Goal: Information Seeking & Learning: Check status

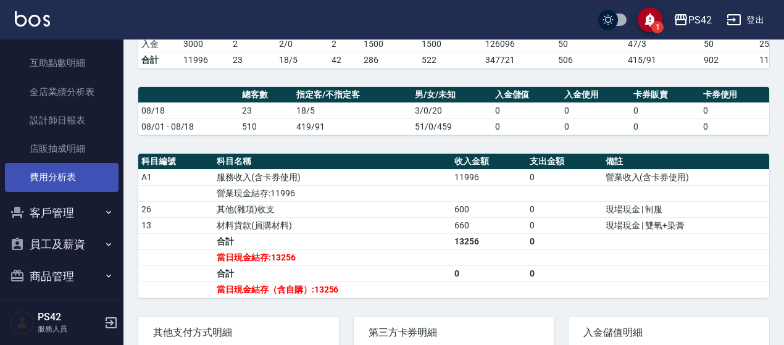
scroll to position [426, 0]
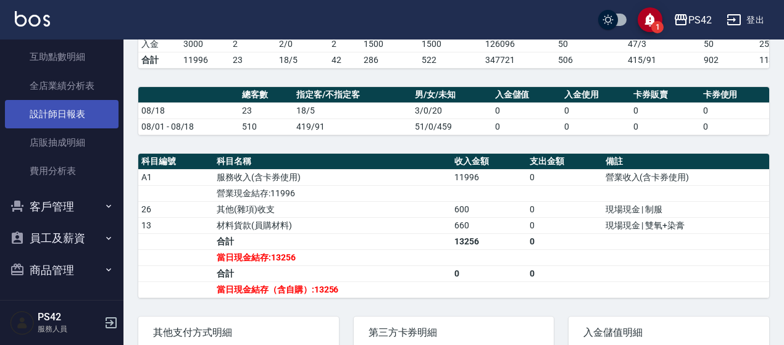
click at [72, 122] on link "設計師日報表" at bounding box center [62, 114] width 114 height 28
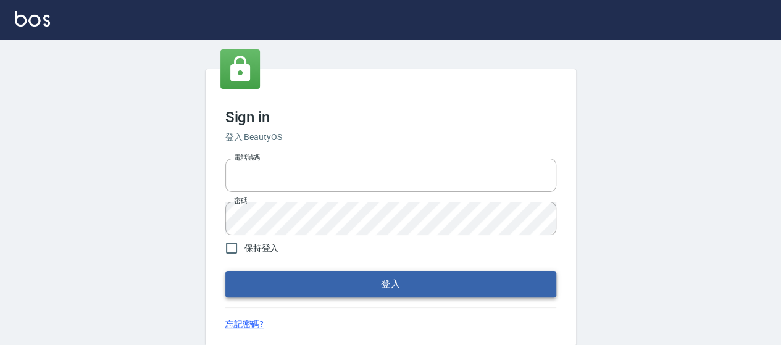
type input "0426657169"
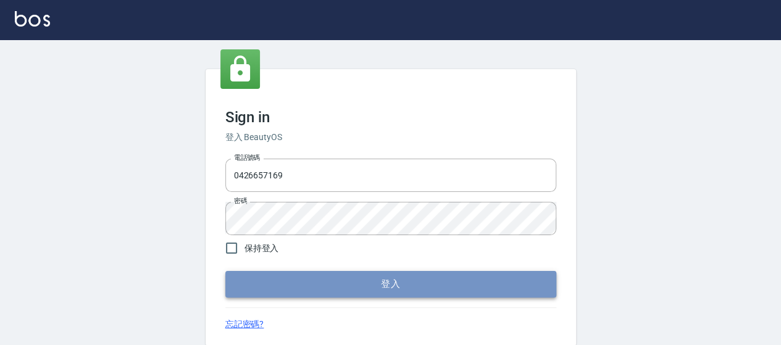
click at [317, 283] on button "登入" at bounding box center [390, 284] width 331 height 26
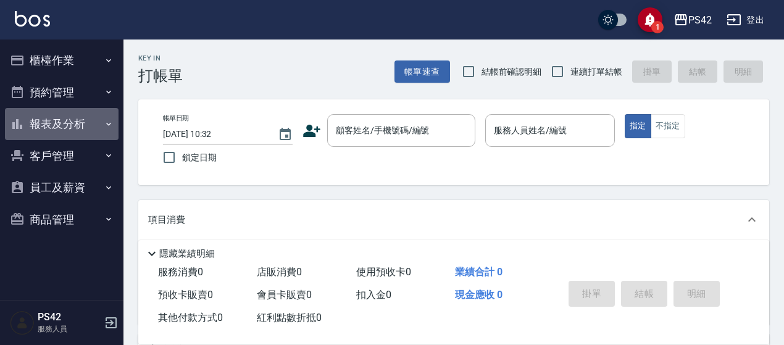
click at [87, 124] on button "報表及分析" at bounding box center [62, 124] width 114 height 32
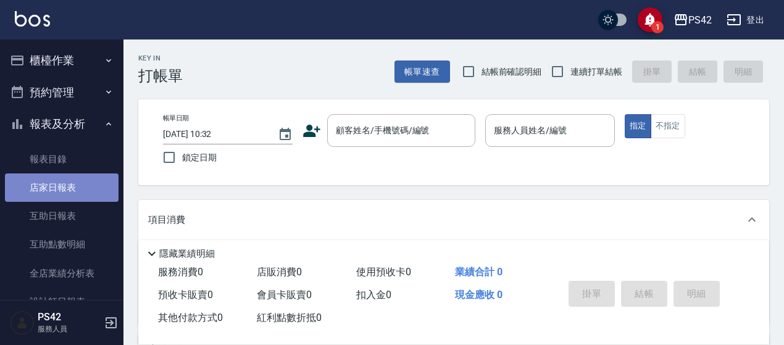
click at [83, 182] on link "店家日報表" at bounding box center [62, 187] width 114 height 28
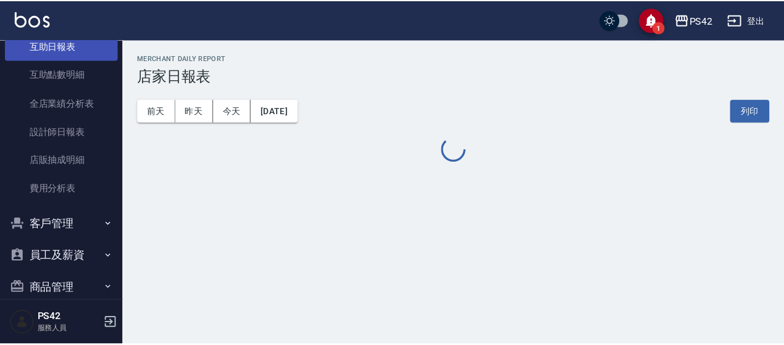
scroll to position [185, 0]
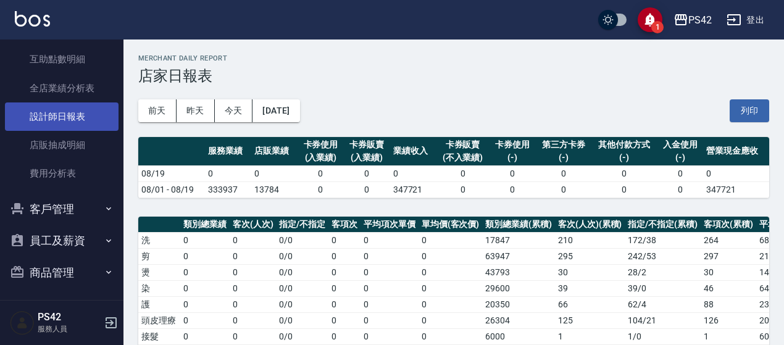
click at [86, 114] on link "設計師日報表" at bounding box center [62, 116] width 114 height 28
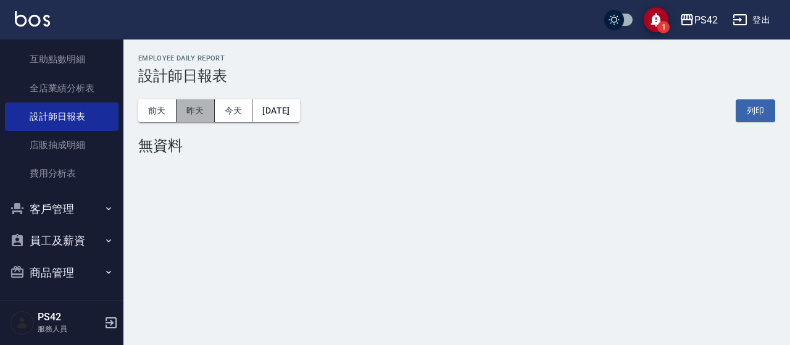
click at [205, 112] on button "昨天" at bounding box center [196, 110] width 38 height 23
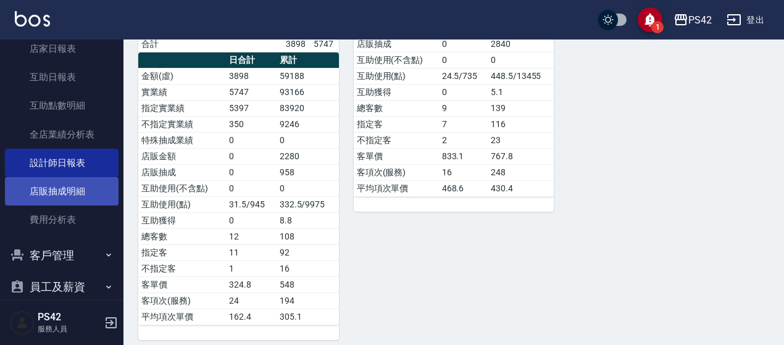
scroll to position [62, 0]
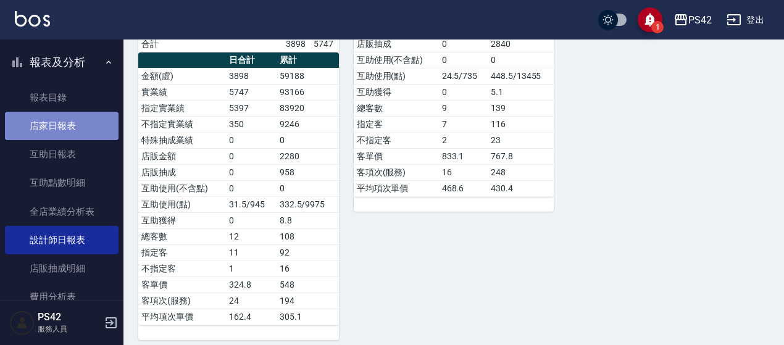
click at [84, 137] on link "店家日報表" at bounding box center [62, 126] width 114 height 28
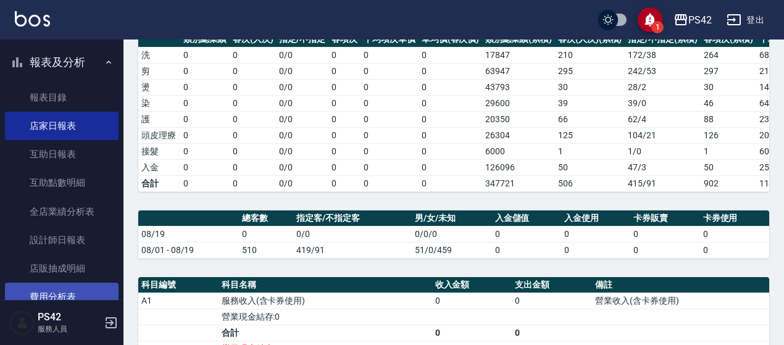
scroll to position [185, 0]
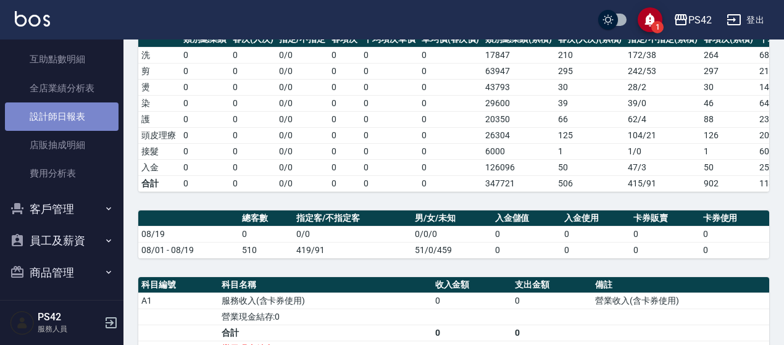
click at [73, 123] on link "設計師日報表" at bounding box center [62, 116] width 114 height 28
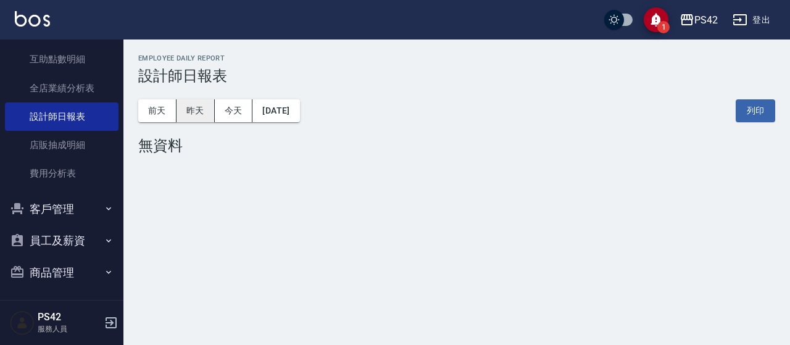
click at [194, 114] on button "昨天" at bounding box center [196, 110] width 38 height 23
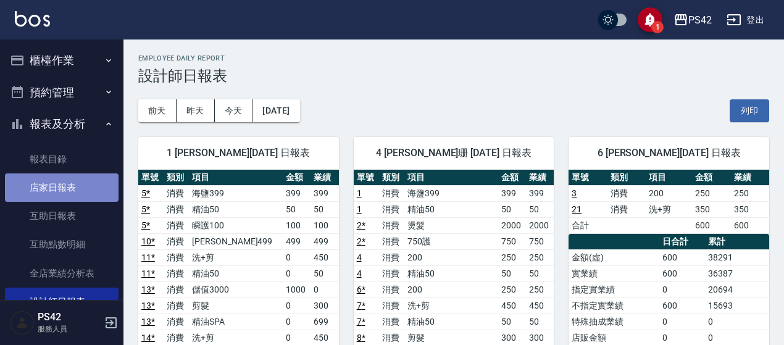
click at [72, 190] on link "店家日報表" at bounding box center [62, 187] width 114 height 28
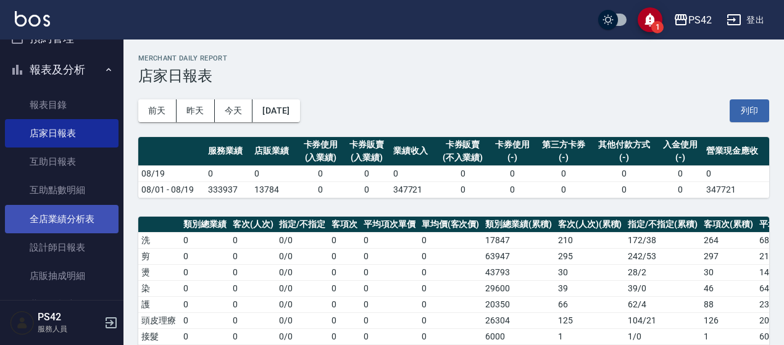
scroll to position [123, 0]
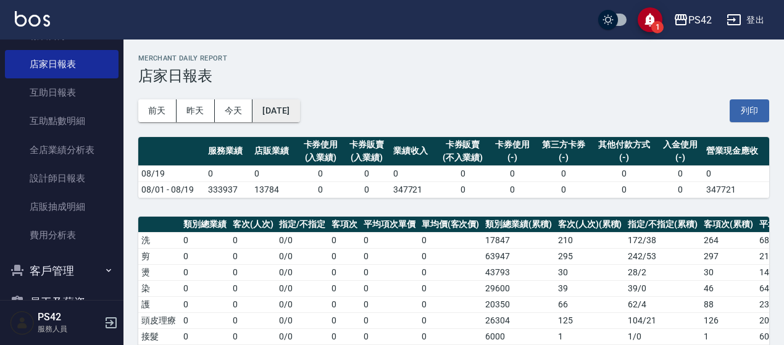
click at [281, 113] on button "[DATE]" at bounding box center [276, 110] width 47 height 23
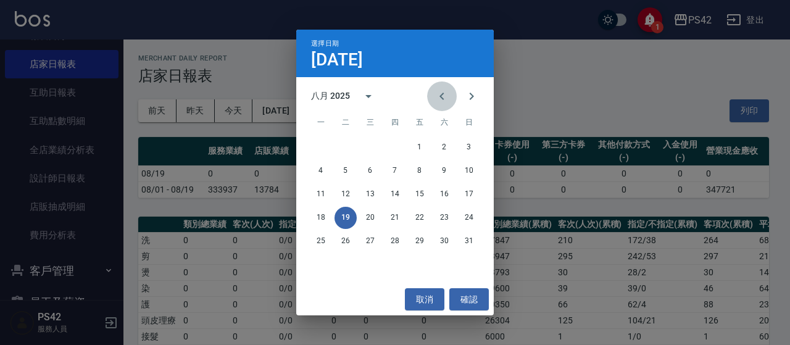
click at [437, 100] on icon "Previous month" at bounding box center [442, 96] width 15 height 15
click at [424, 193] on button "18" at bounding box center [420, 194] width 22 height 22
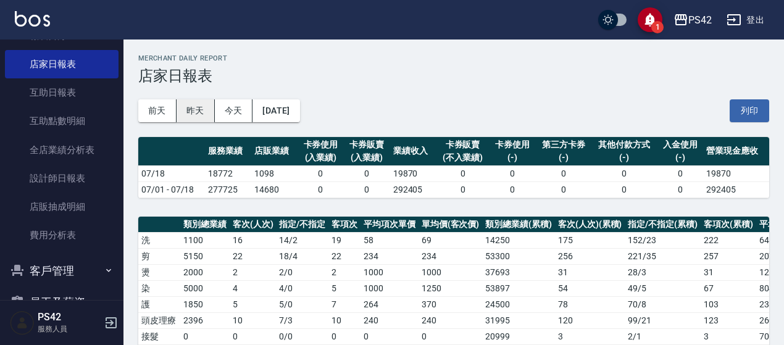
click at [201, 110] on button "昨天" at bounding box center [196, 110] width 38 height 23
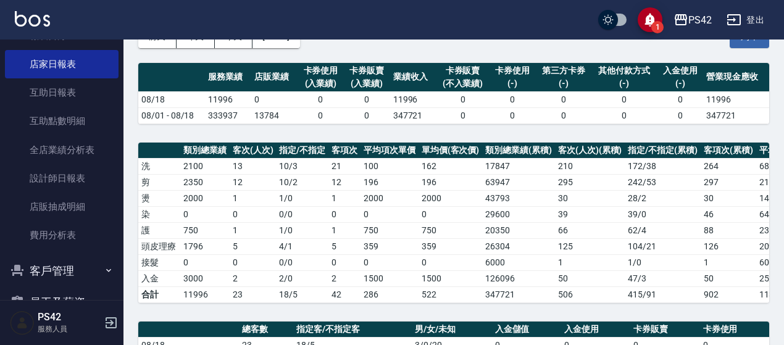
scroll to position [247, 0]
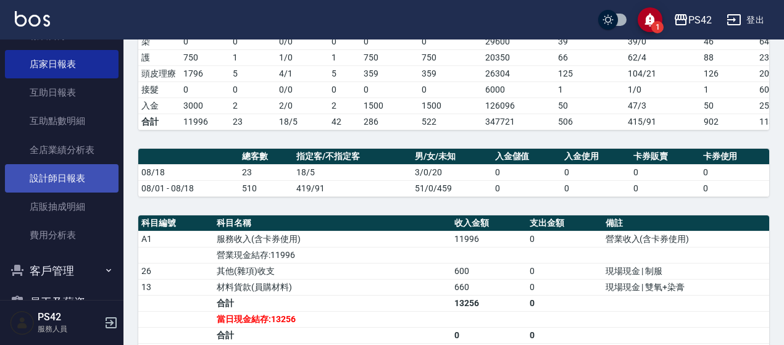
click at [75, 172] on link "設計師日報表" at bounding box center [62, 178] width 114 height 28
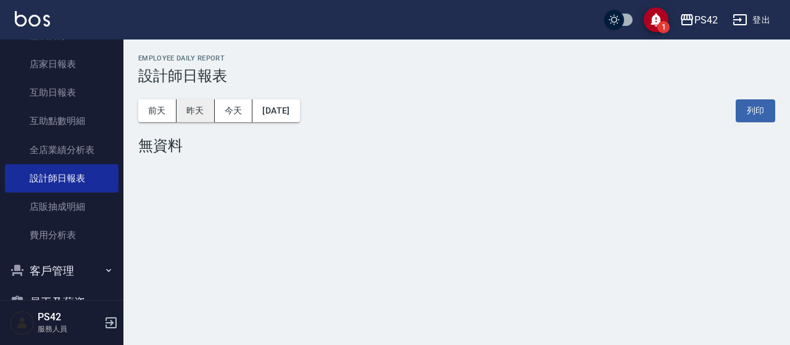
click at [202, 109] on button "昨天" at bounding box center [196, 110] width 38 height 23
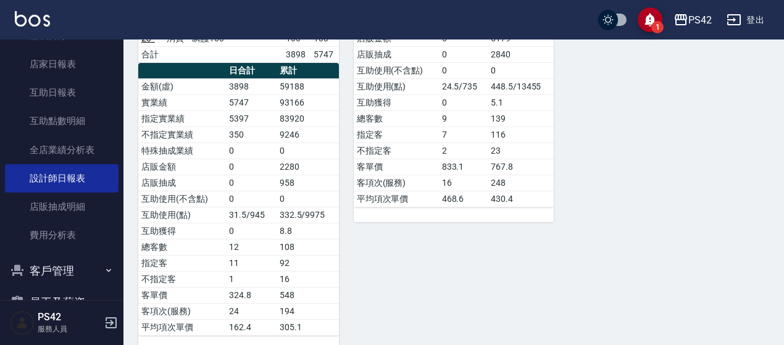
scroll to position [535, 0]
